Goal: Task Accomplishment & Management: Manage account settings

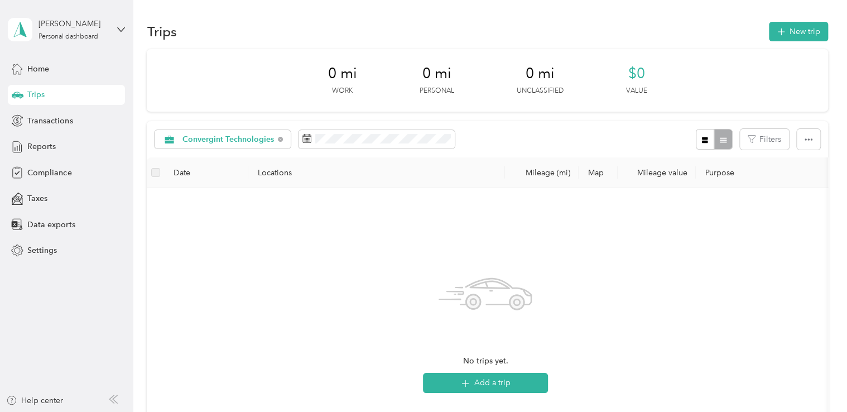
click at [41, 97] on span "Trips" at bounding box center [35, 95] width 17 height 12
